Goal: Check status: Check status

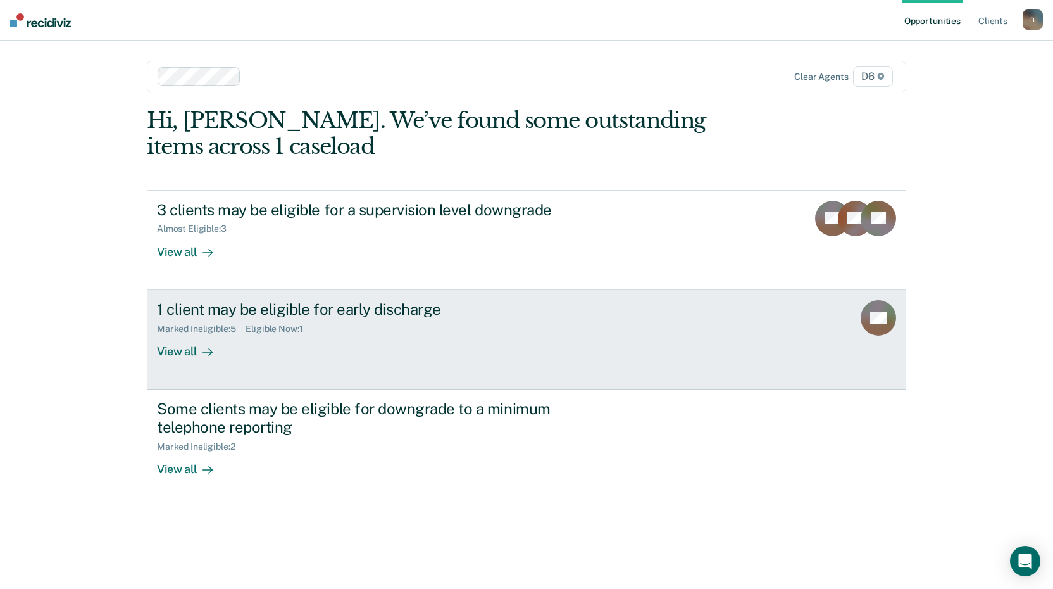
click at [184, 353] on div "View all" at bounding box center [192, 346] width 71 height 25
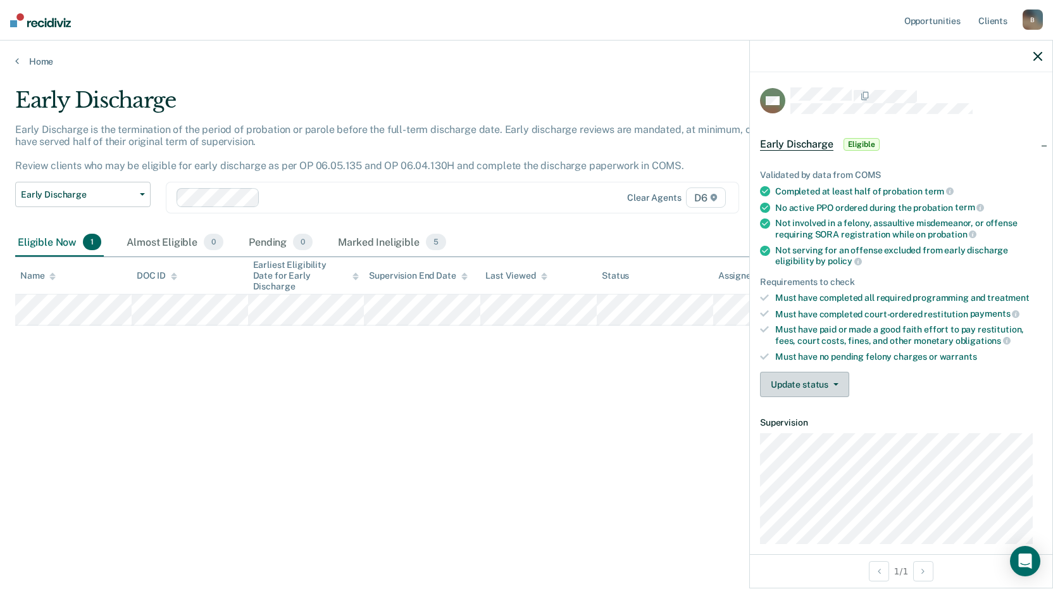
click at [805, 379] on button "Update status" at bounding box center [804, 383] width 89 height 25
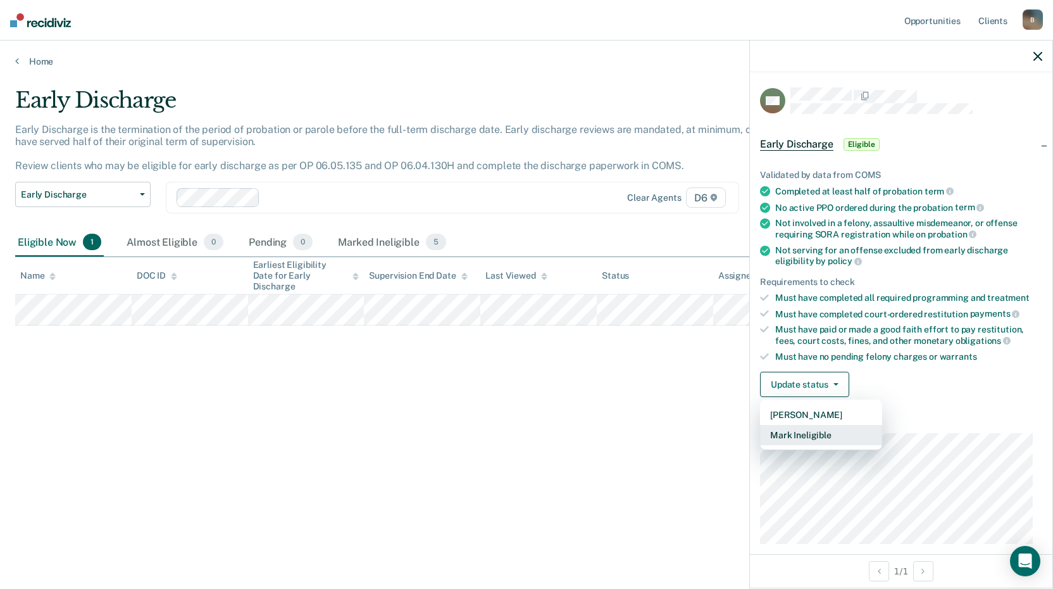
click at [806, 435] on button "Mark Ineligible" at bounding box center [821, 435] width 122 height 20
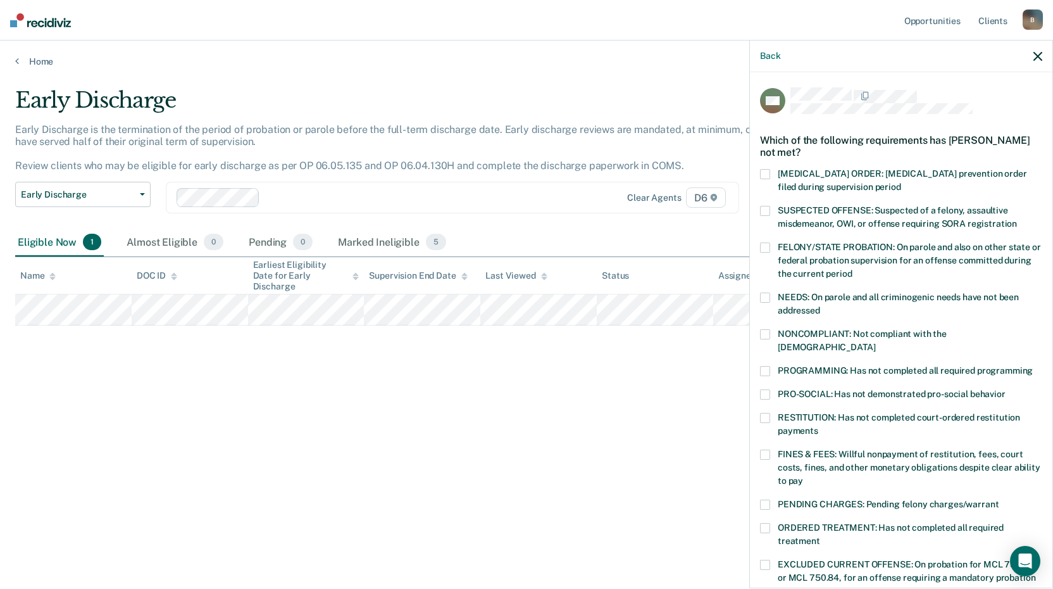
click at [766, 449] on span at bounding box center [765, 454] width 10 height 10
click at [803, 476] on input "FINES & FEES: Willful nonpayment of restitution, fees, court costs, fines, and …" at bounding box center [803, 476] width 0 height 0
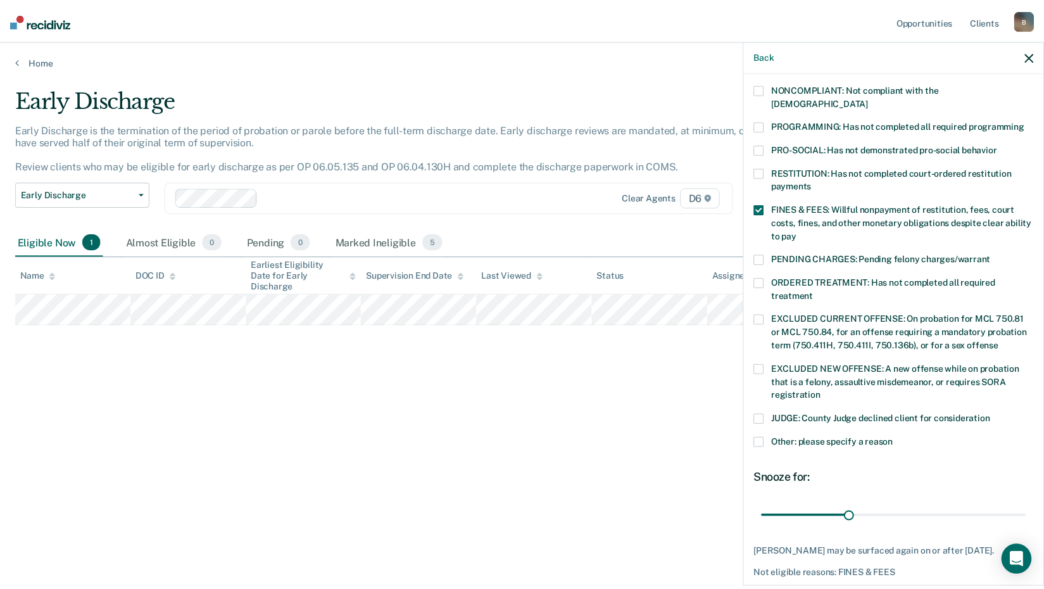
scroll to position [283, 0]
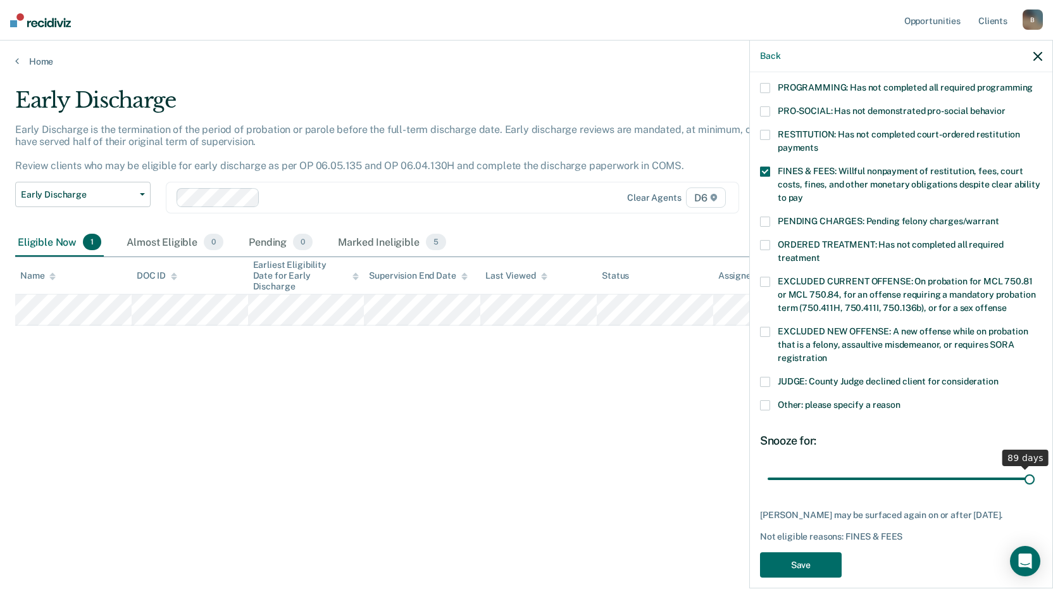
drag, startPoint x: 851, startPoint y: 465, endPoint x: 1021, endPoint y: 470, distance: 171.0
type input "90"
click at [1021, 470] on input "range" at bounding box center [901, 478] width 267 height 22
click at [804, 552] on button "Save" at bounding box center [801, 565] width 82 height 26
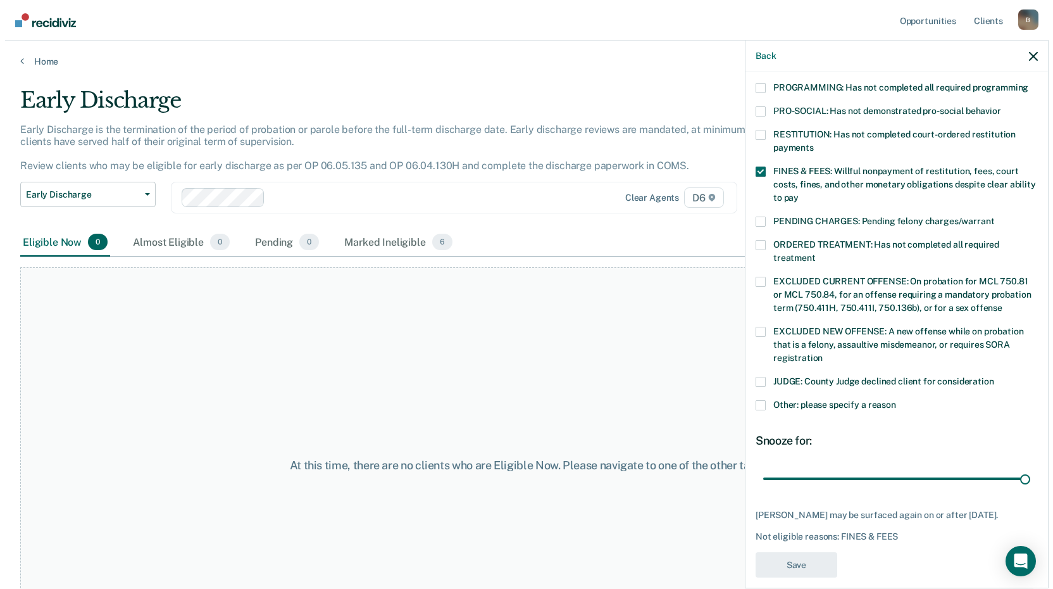
scroll to position [215, 0]
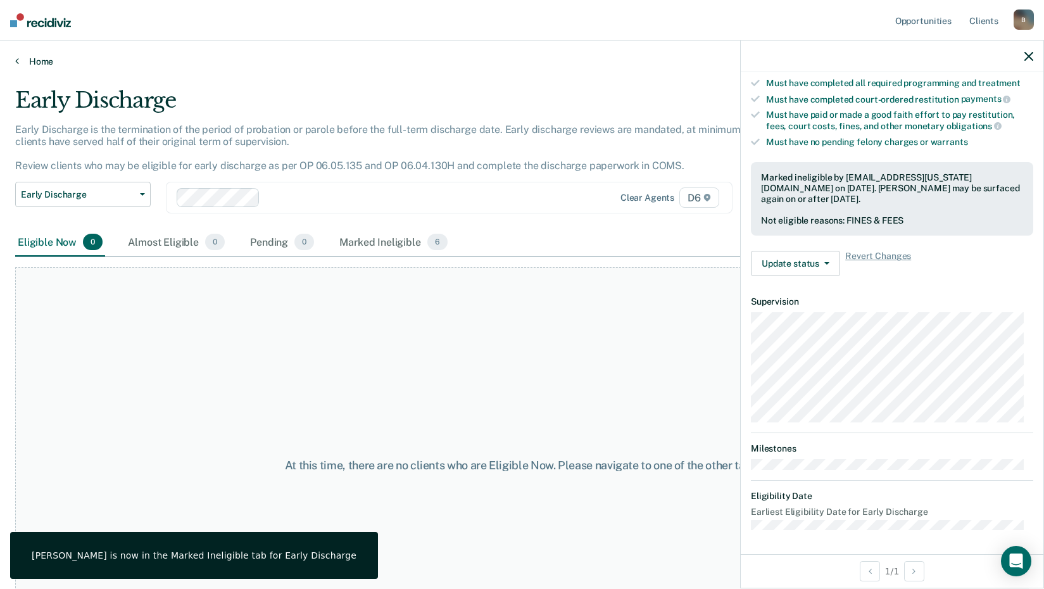
click at [22, 62] on link "Home" at bounding box center [521, 61] width 1013 height 11
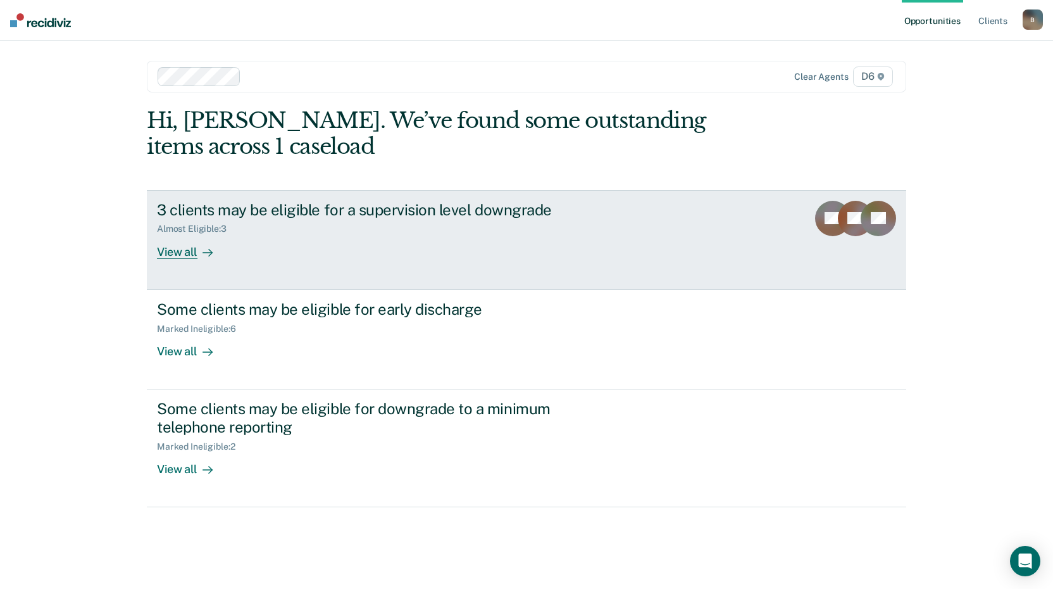
click at [186, 254] on div "View all" at bounding box center [192, 246] width 71 height 25
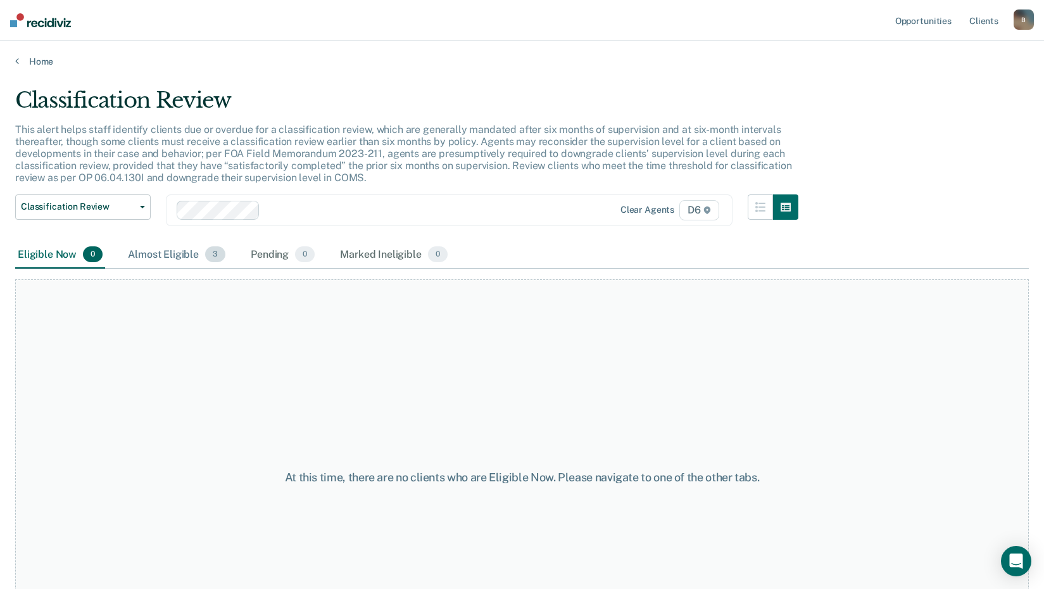
click at [184, 258] on div "Almost Eligible 3" at bounding box center [176, 255] width 103 height 28
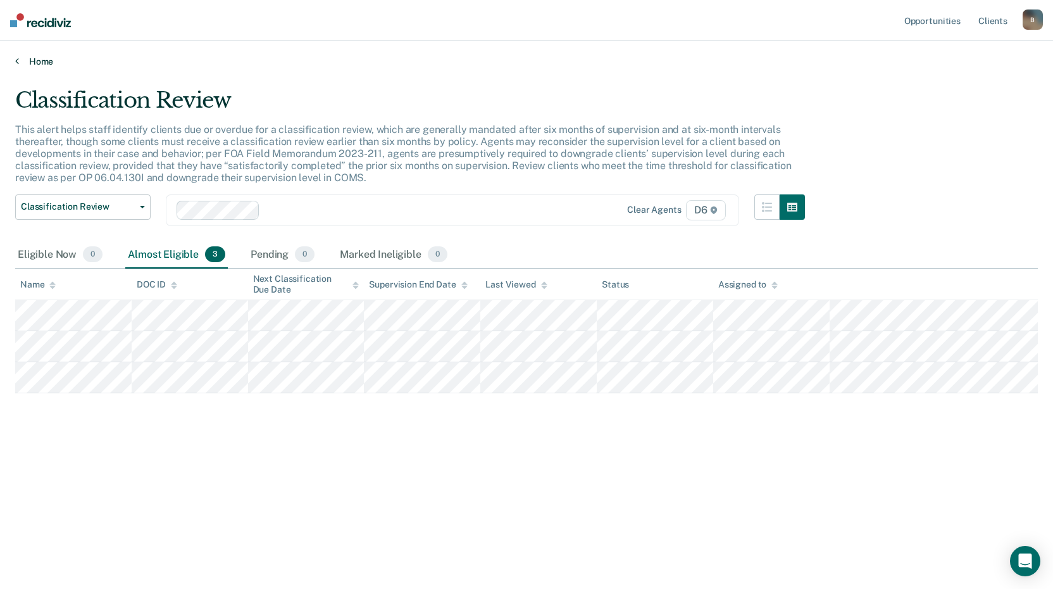
click at [20, 62] on link "Home" at bounding box center [526, 61] width 1023 height 11
